Goal: Browse casually: Explore the website without a specific task or goal

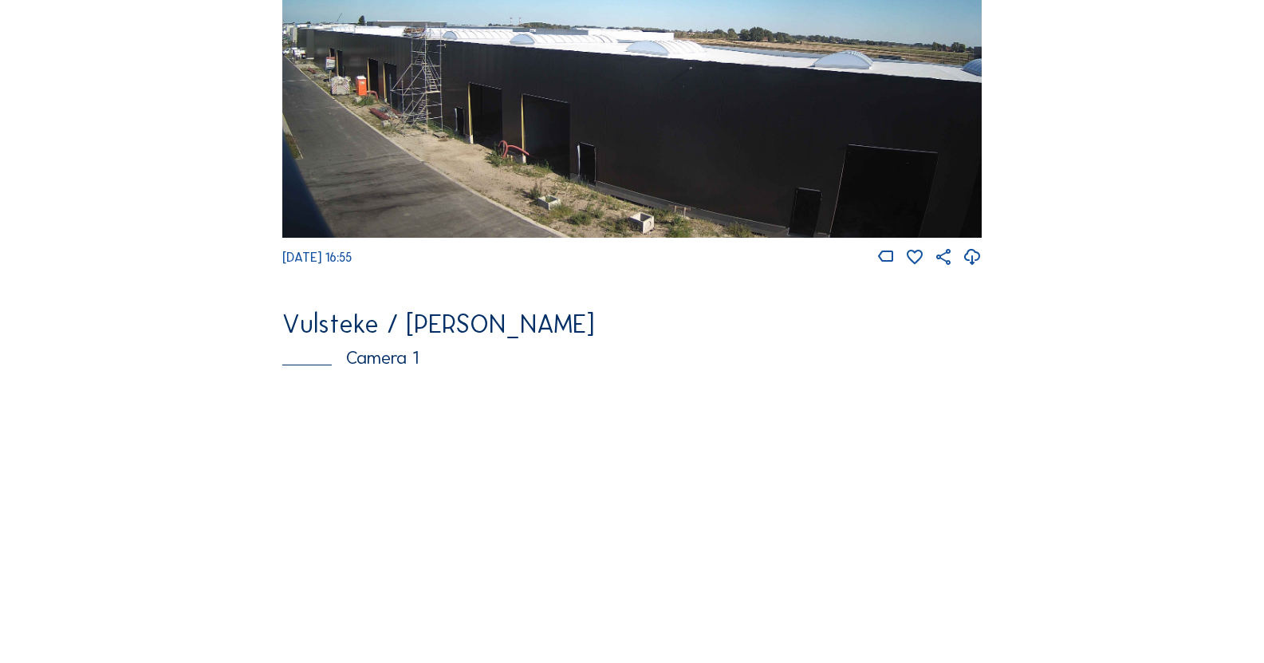
scroll to position [558, 0]
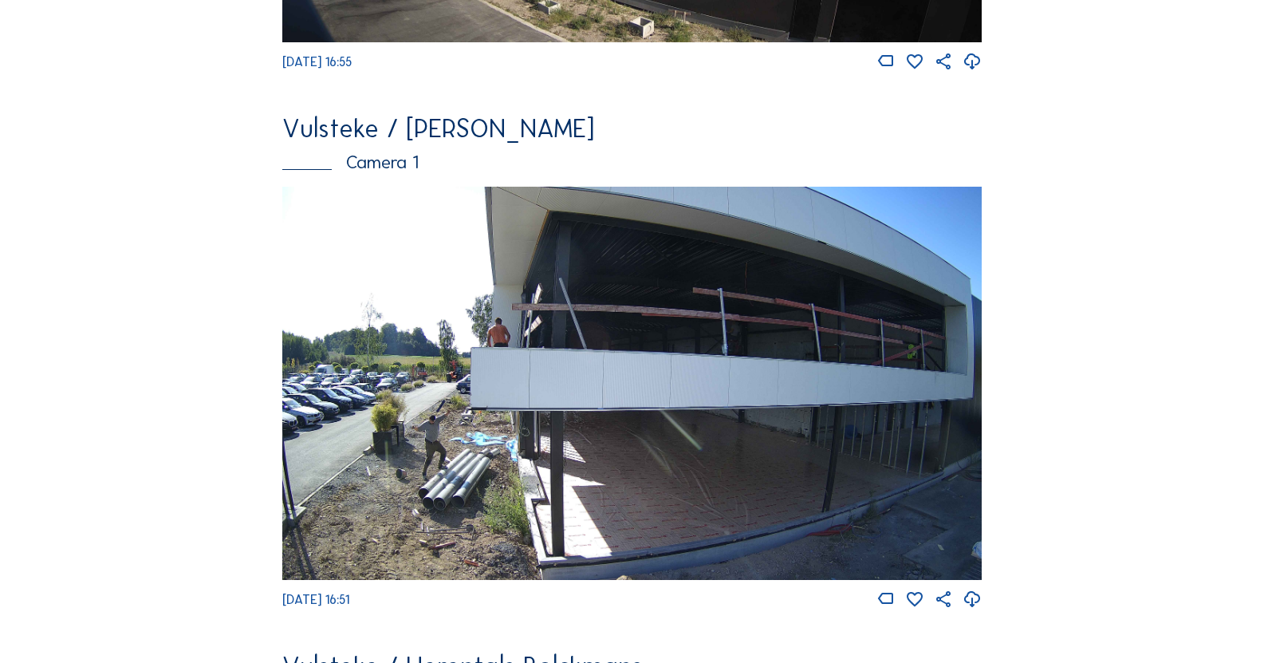
click at [358, 346] on img at bounding box center [632, 383] width 700 height 393
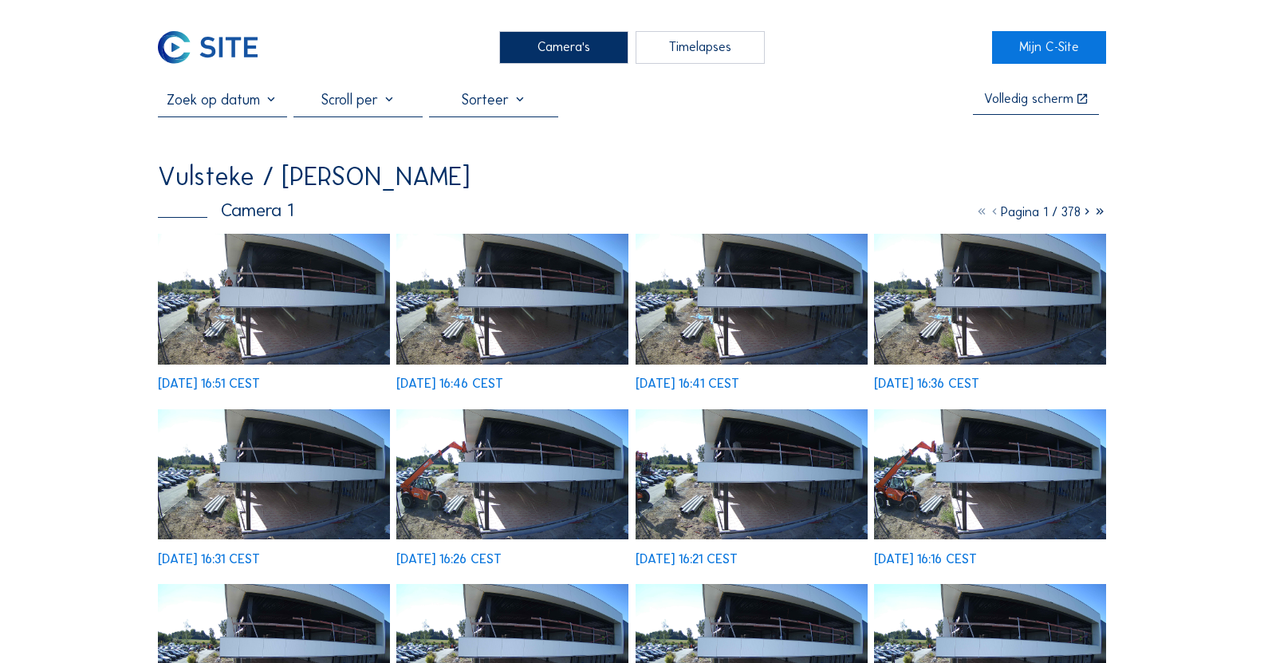
click at [306, 301] on img at bounding box center [274, 299] width 232 height 131
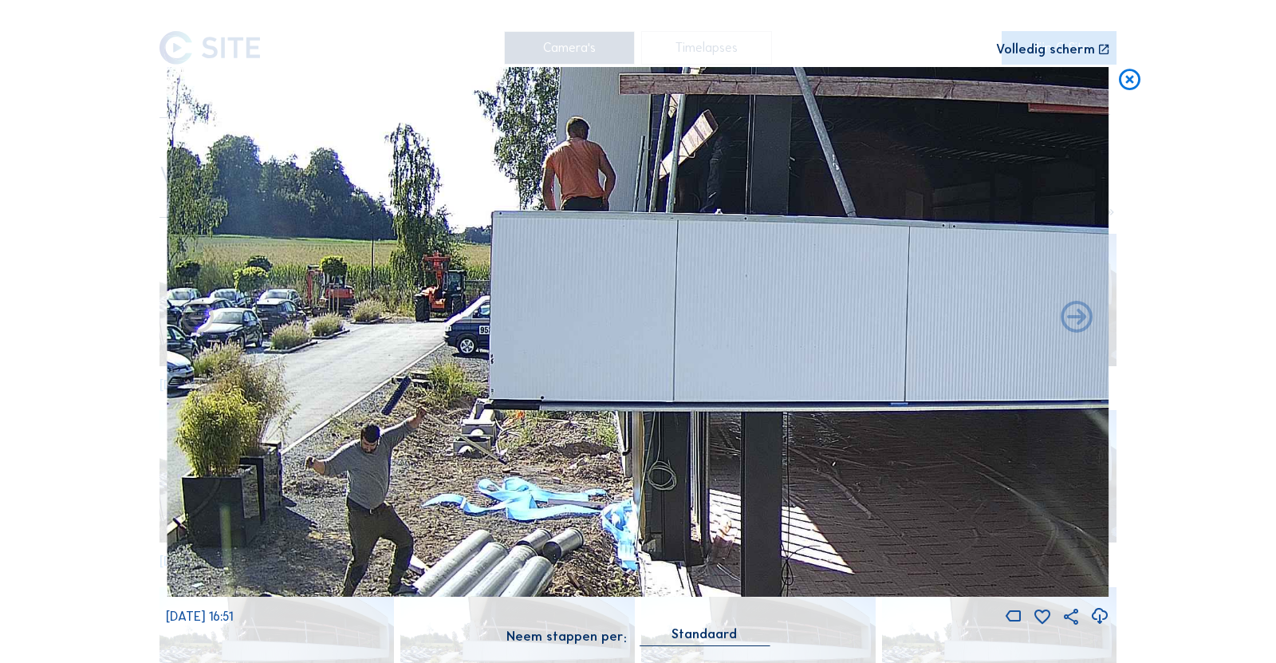
drag, startPoint x: 393, startPoint y: 355, endPoint x: 635, endPoint y: 215, distance: 279.5
click at [637, 214] on img at bounding box center [638, 332] width 943 height 531
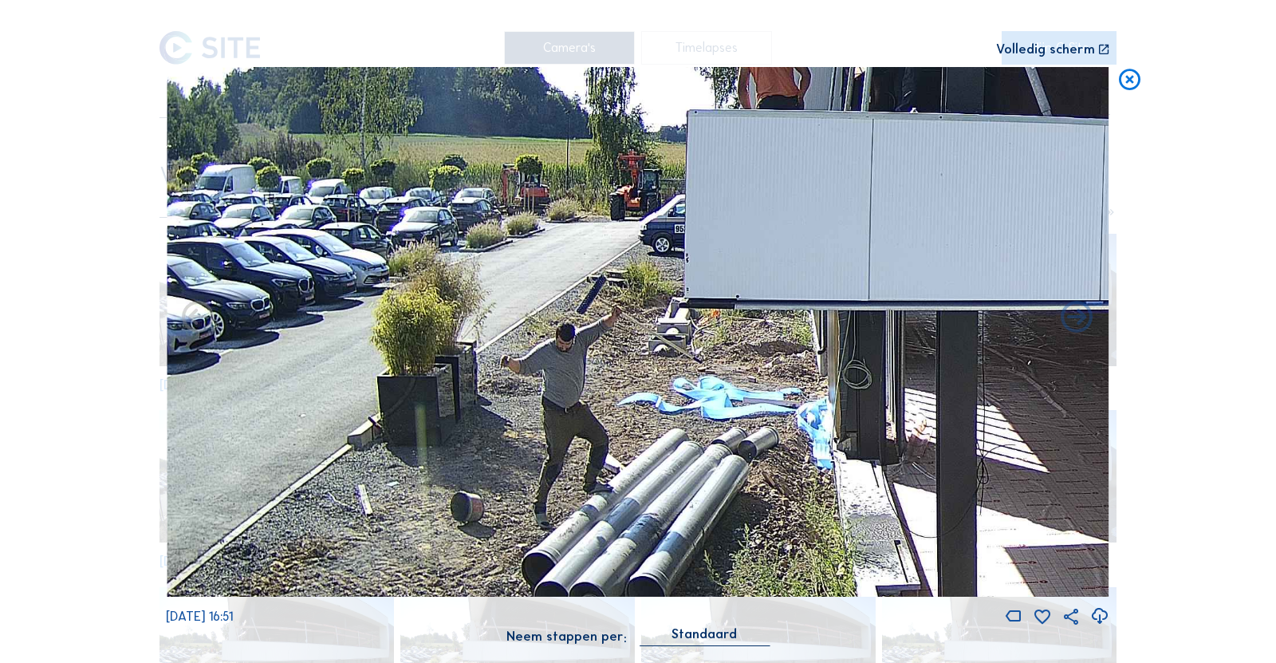
drag, startPoint x: 590, startPoint y: 405, endPoint x: 552, endPoint y: 368, distance: 53.0
click at [552, 368] on img at bounding box center [638, 332] width 943 height 531
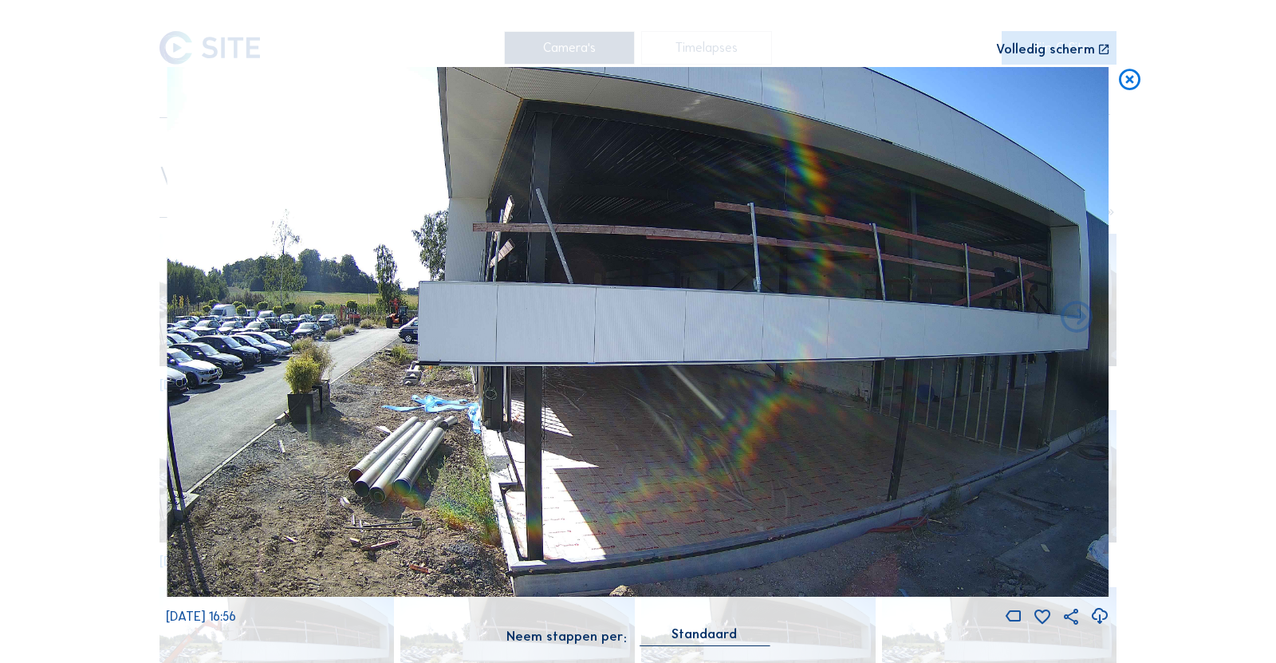
click at [1133, 85] on icon at bounding box center [1130, 80] width 26 height 26
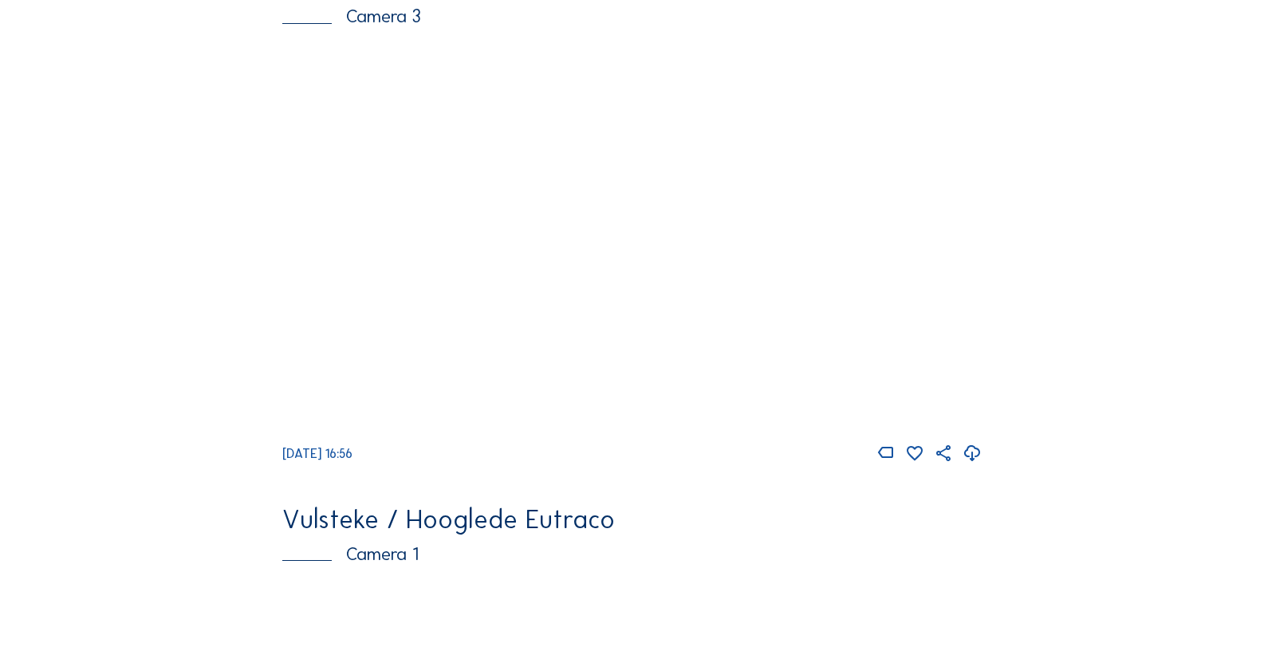
scroll to position [2852, 0]
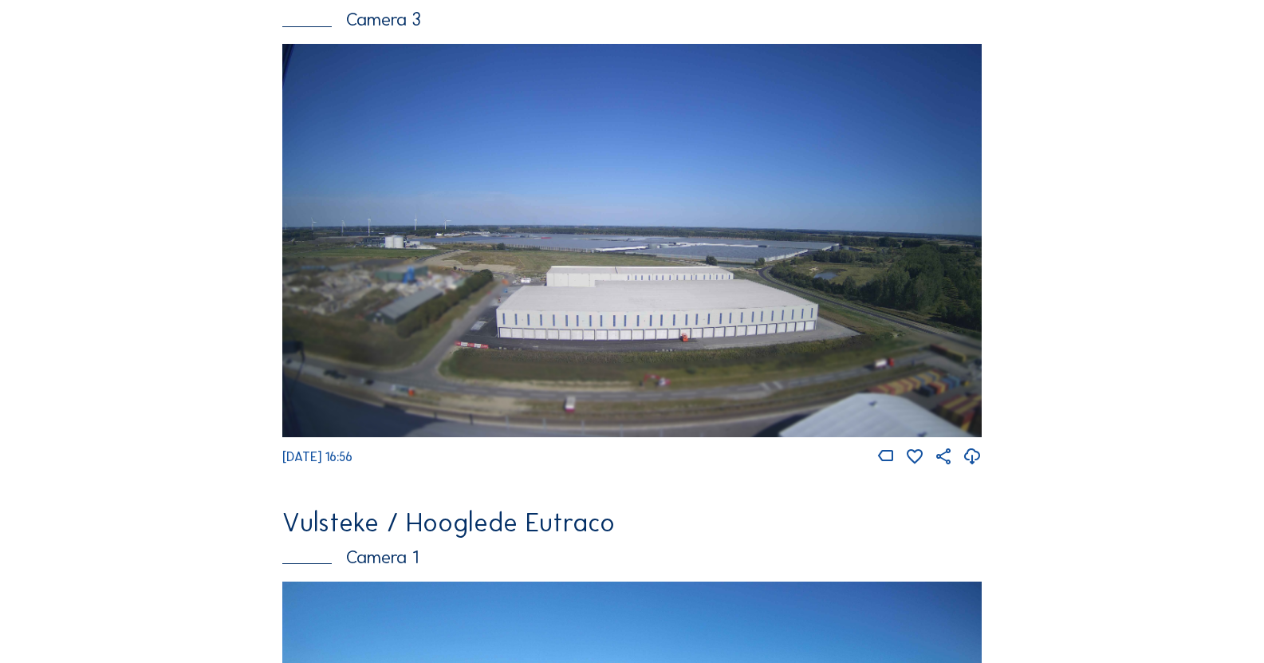
click at [692, 317] on img at bounding box center [632, 240] width 700 height 393
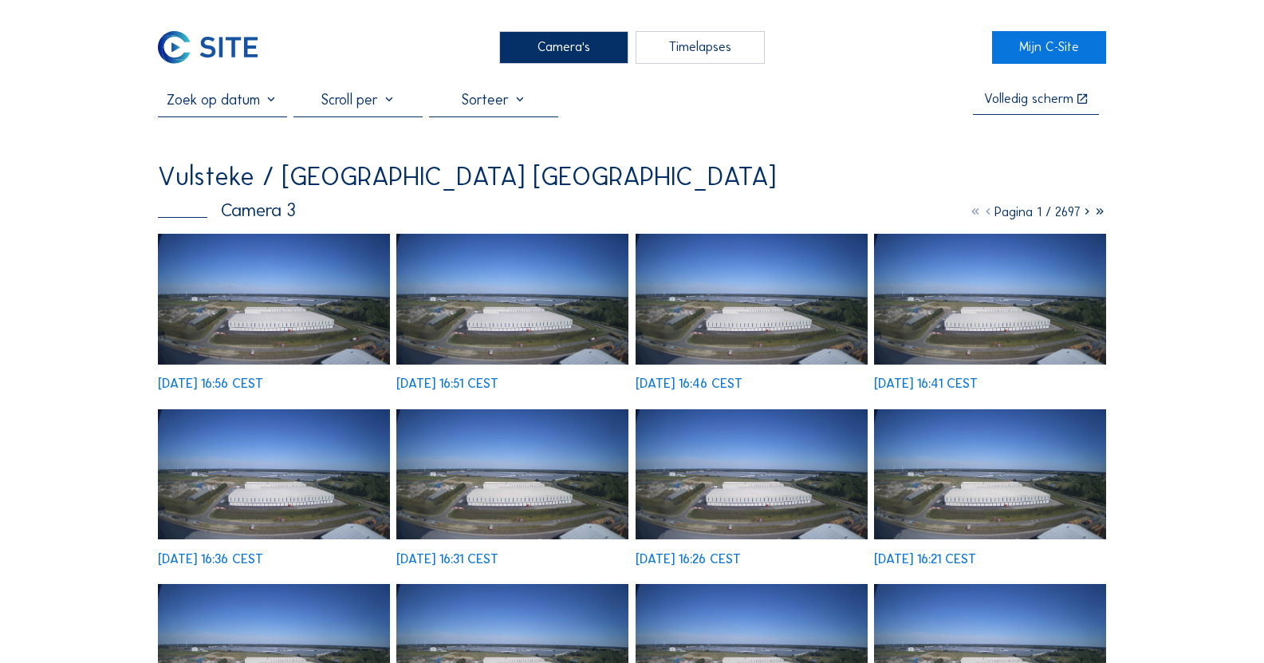
click at [329, 247] on img at bounding box center [274, 299] width 232 height 131
